Goal: Go to known website: Go to known website

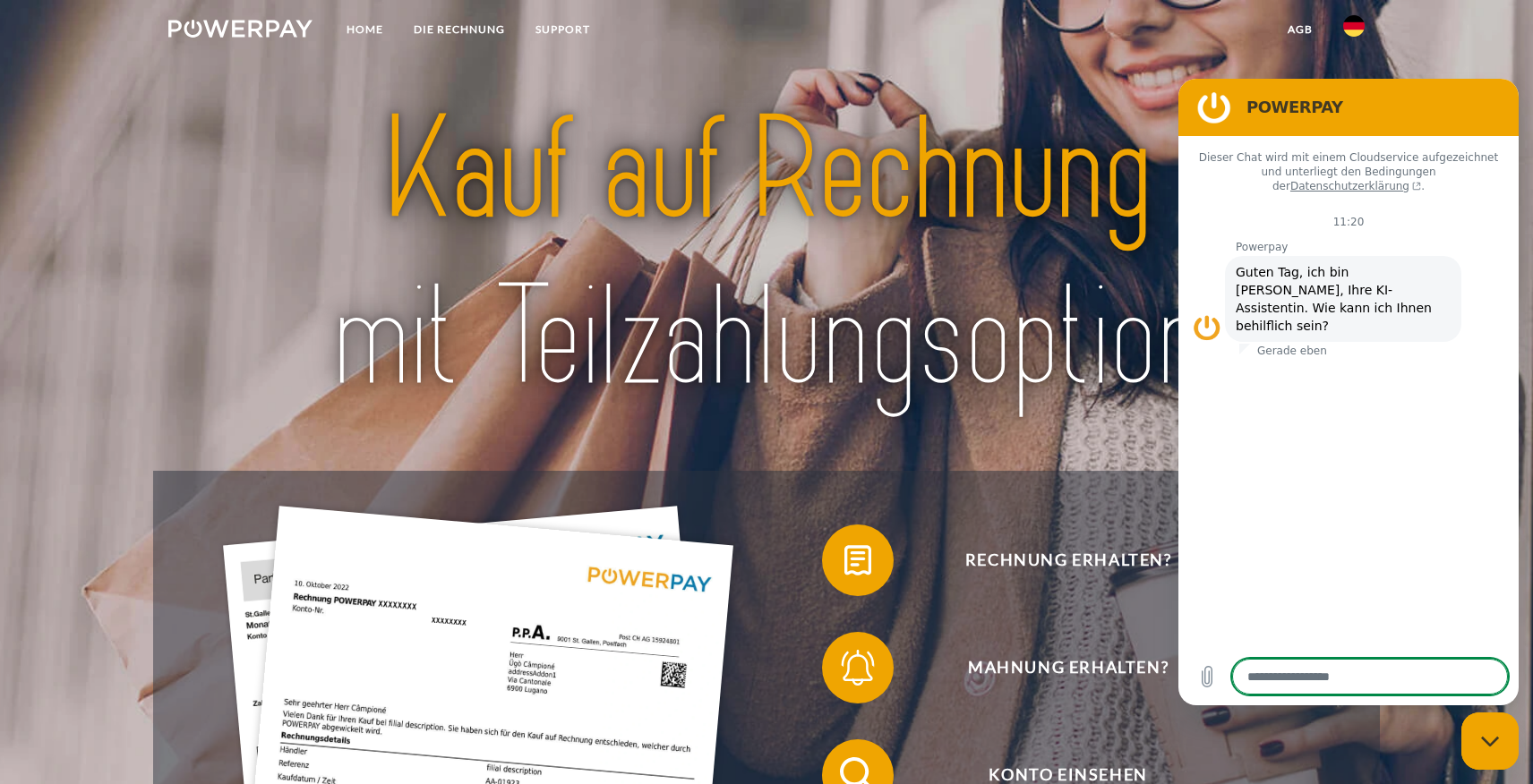
click at [1357, 25] on img at bounding box center [1354, 26] width 21 height 21
click at [1500, 750] on div "Messaging-Fenster schließen" at bounding box center [1489, 740] width 53 height 53
type textarea "*"
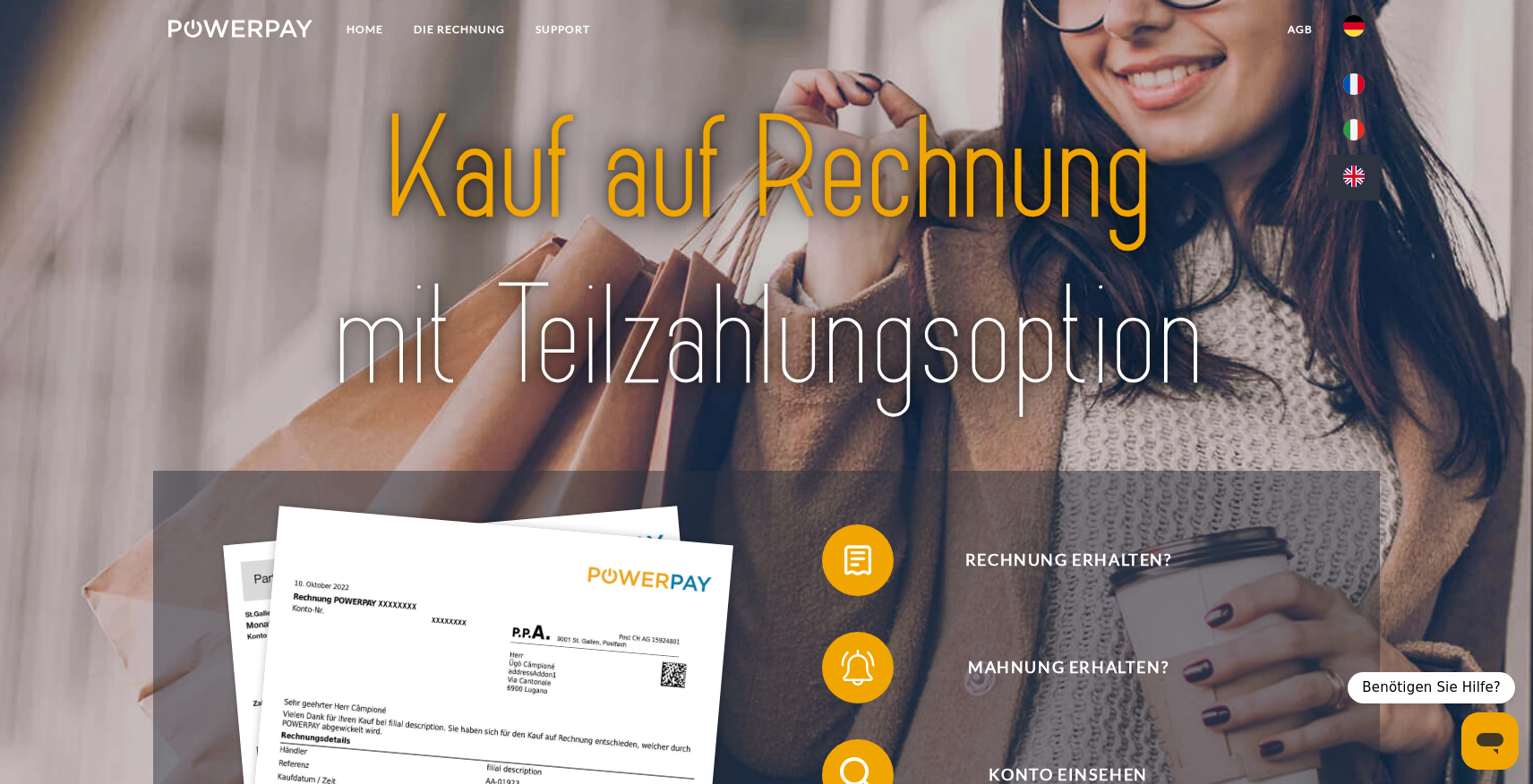
click at [1355, 181] on img at bounding box center [1354, 176] width 21 height 21
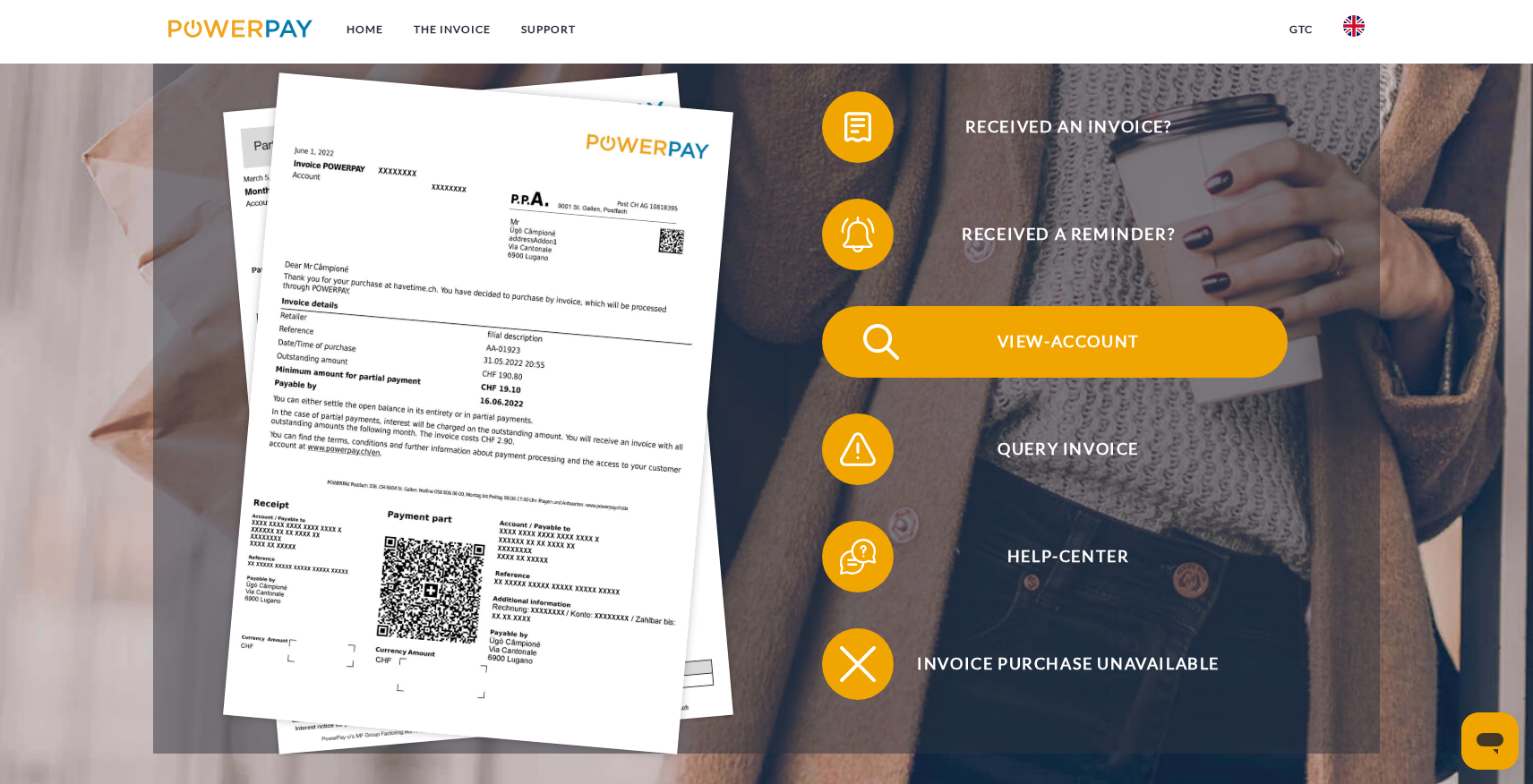
scroll to position [448, 0]
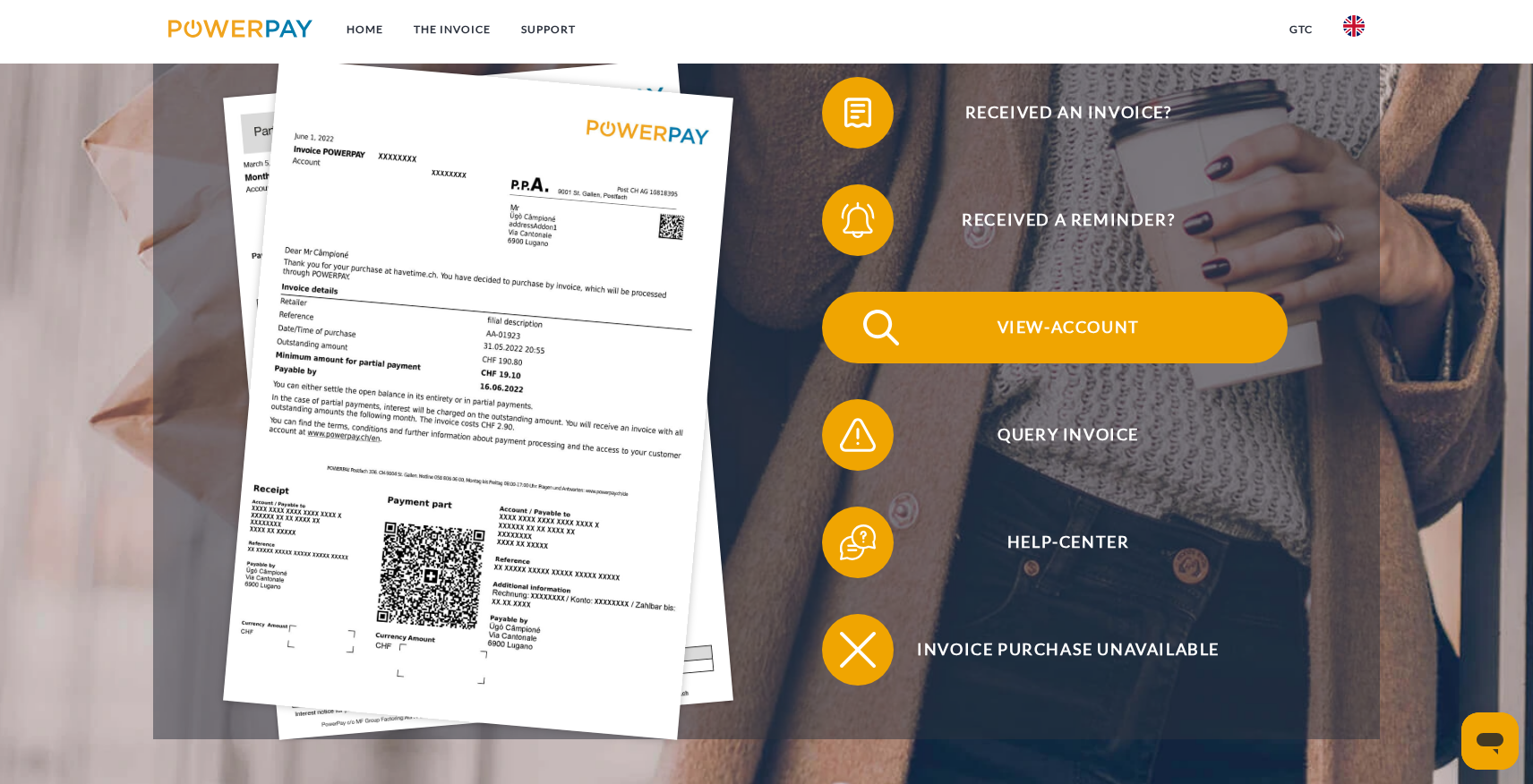
click at [1088, 334] on span "View-Account" at bounding box center [1069, 328] width 439 height 72
